Goal: Find specific page/section: Find specific page/section

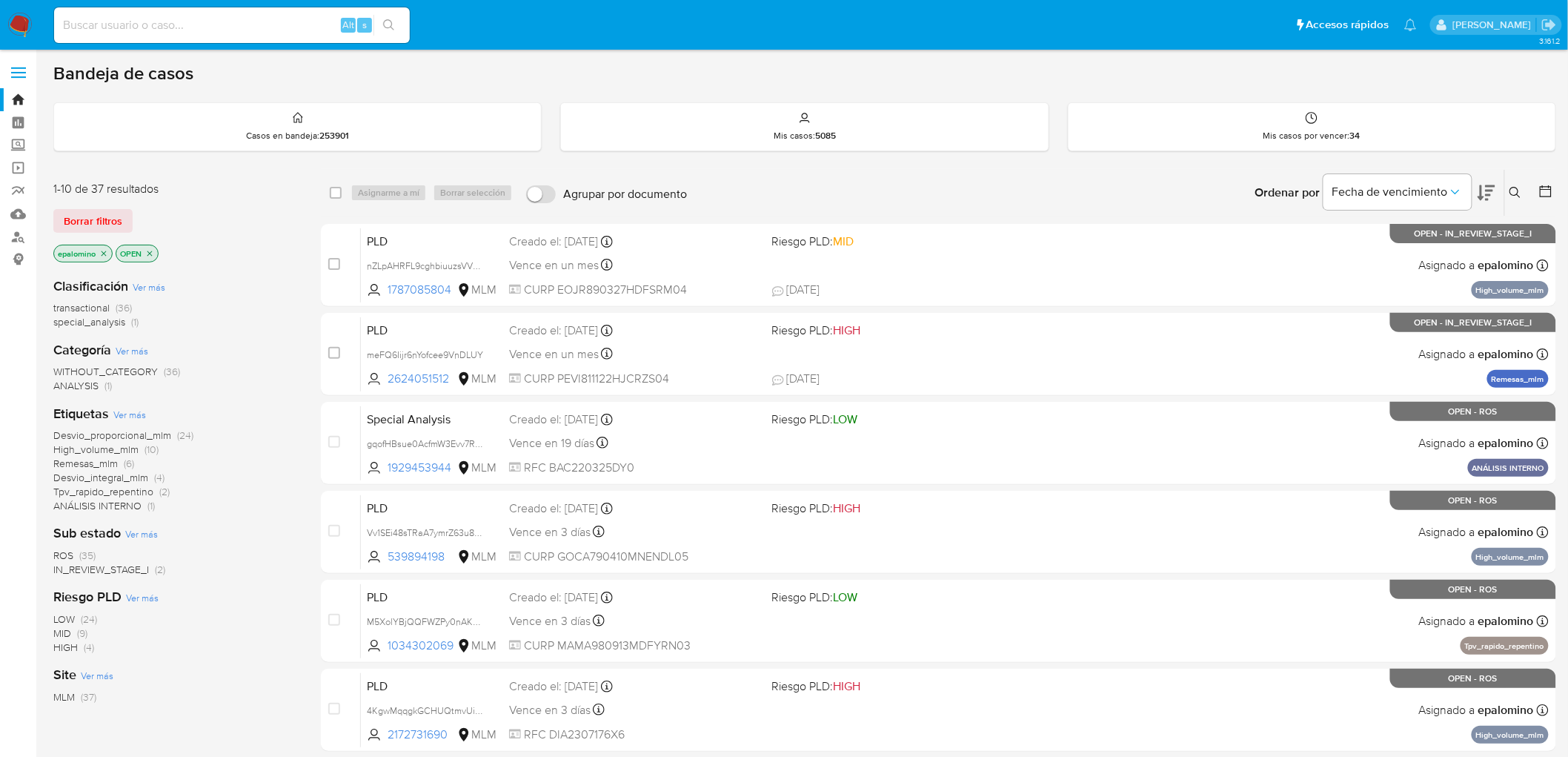
click at [72, 556] on span "ROS" at bounding box center [63, 555] width 20 height 15
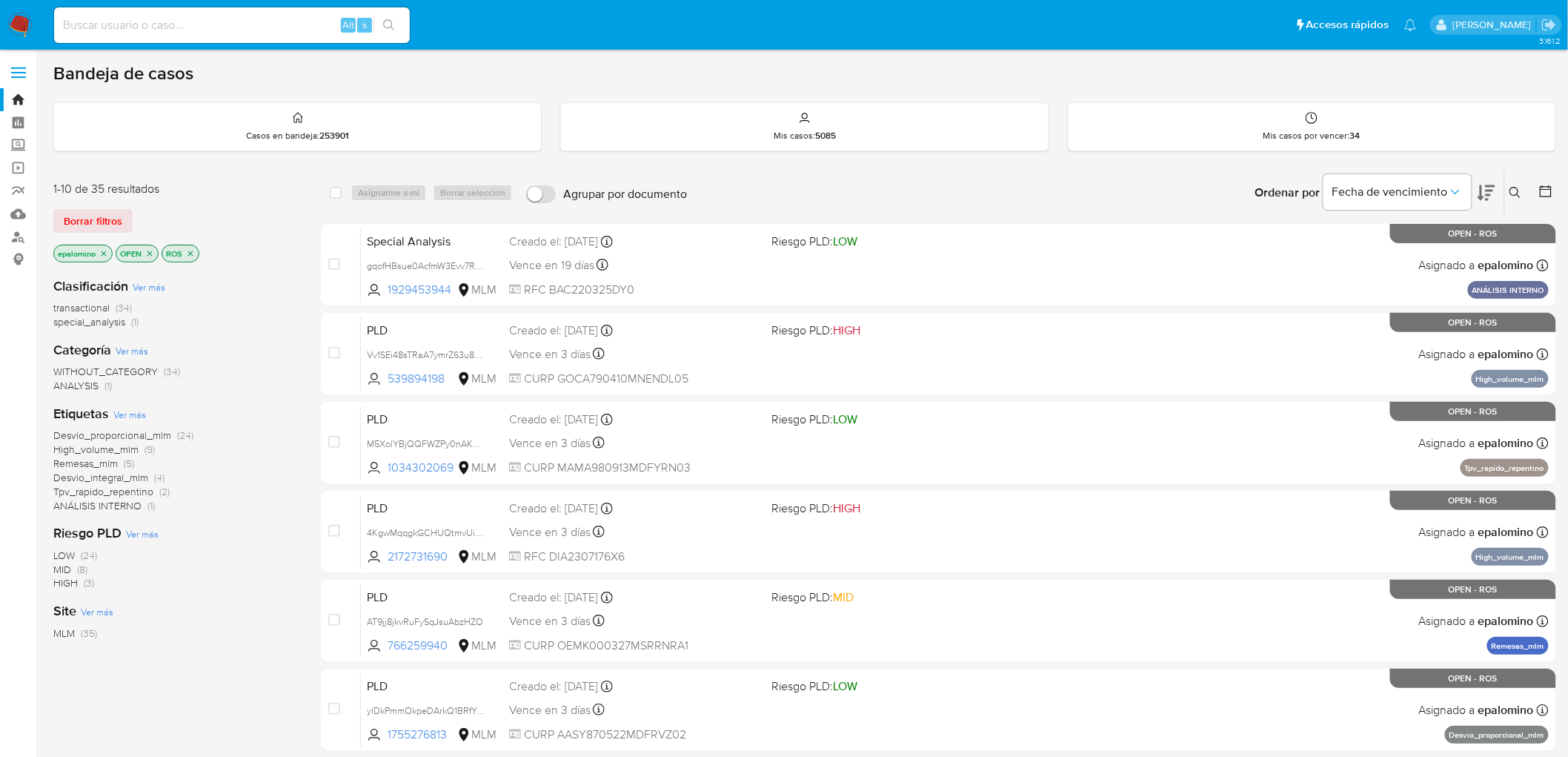
click at [111, 218] on span "Borrar filtros" at bounding box center [93, 220] width 58 height 20
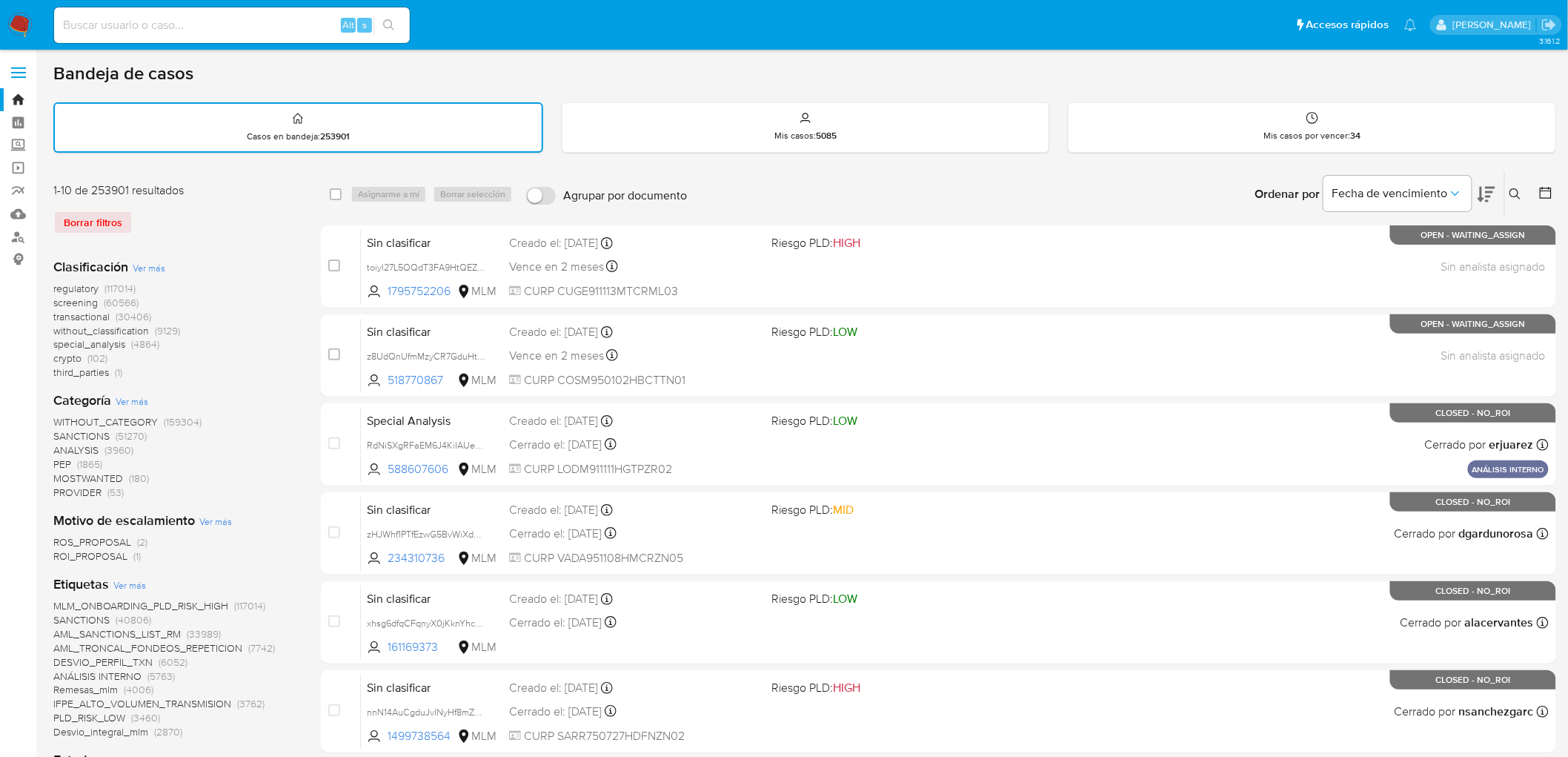
click at [16, 26] on img at bounding box center [19, 25] width 26 height 26
